Goal: Check status: Check status

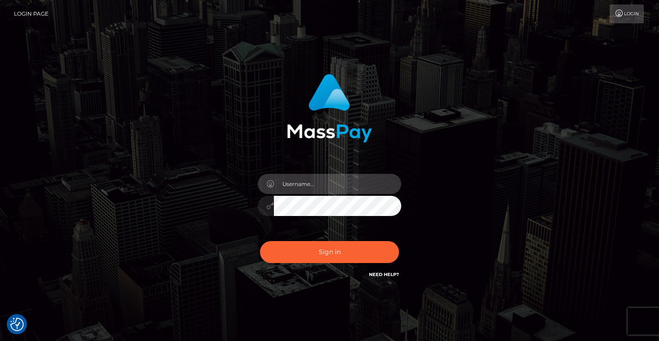
click at [283, 186] on input "text" at bounding box center [337, 184] width 127 height 20
type input "Artem Badlo"
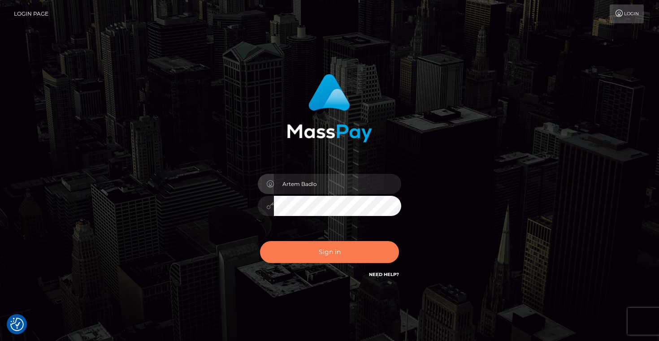
click at [316, 254] on button "Sign in" at bounding box center [329, 252] width 139 height 22
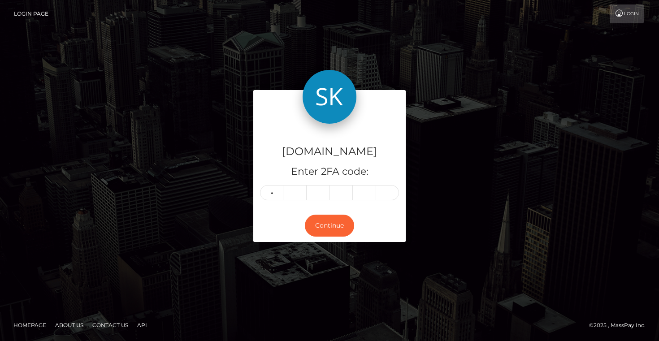
type input "4"
type input "5"
type input "8"
type input "7"
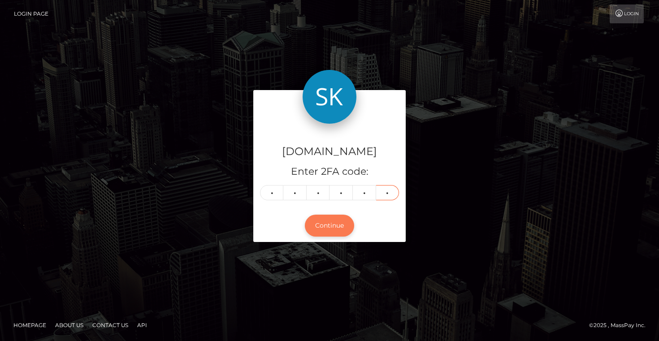
type input "1"
click at [331, 227] on button "Continue" at bounding box center [329, 226] width 49 height 22
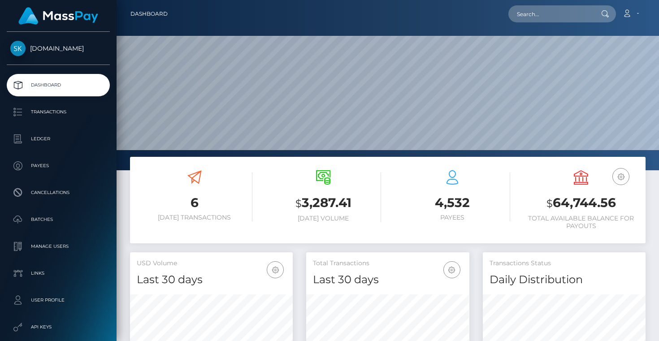
scroll to position [159, 163]
click at [63, 116] on p "Transactions" at bounding box center [58, 111] width 96 height 13
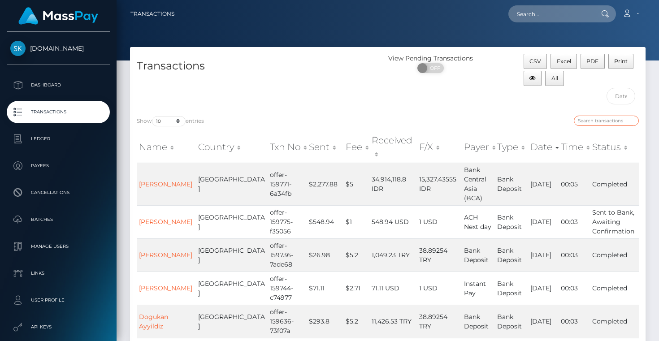
click at [591, 117] on input "search" at bounding box center [606, 121] width 65 height 10
paste input "offer-158721-08f88f"
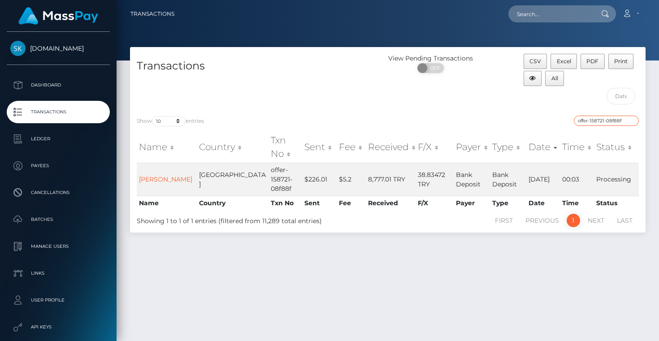
type input "offer-158721-08f88f"
